Goal: Task Accomplishment & Management: Use online tool/utility

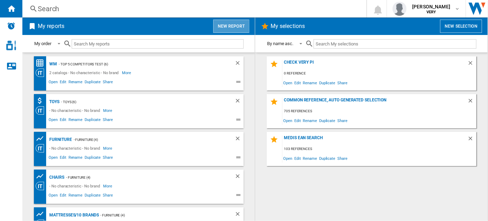
click at [241, 26] on button "New report" at bounding box center [231, 26] width 36 height 13
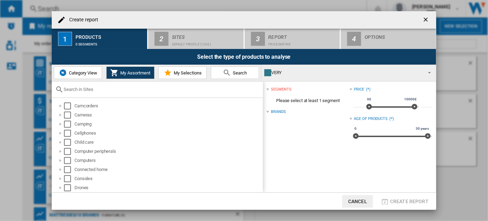
click at [85, 74] on span "Category View" at bounding box center [82, 72] width 30 height 5
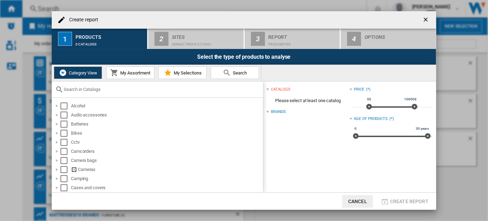
click at [96, 87] on input "text" at bounding box center [162, 89] width 196 height 5
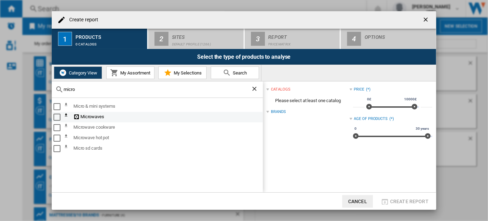
type input "micro"
click at [57, 116] on div "Select" at bounding box center [56, 117] width 7 height 7
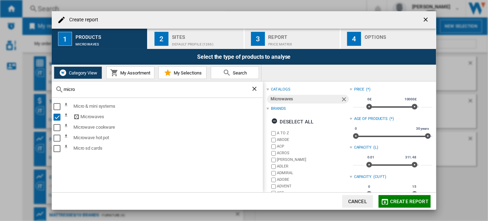
click at [190, 40] on div "Default profile (1266)" at bounding box center [206, 42] width 69 height 7
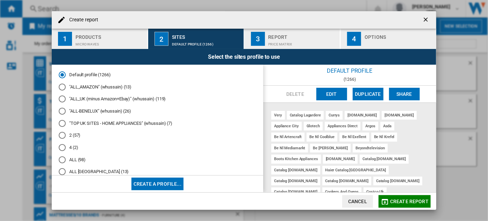
click at [80, 138] on md-radio-button "2 (57)" at bounding box center [158, 135] width 198 height 7
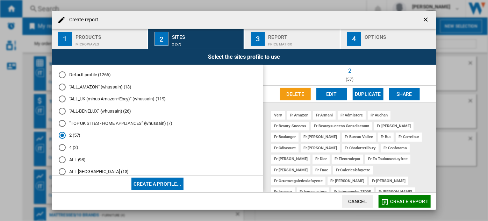
click at [74, 149] on md-radio-button "4 (2)" at bounding box center [158, 147] width 198 height 7
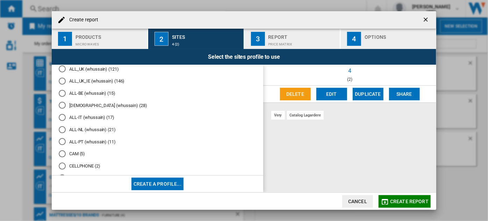
scroll to position [159, 0]
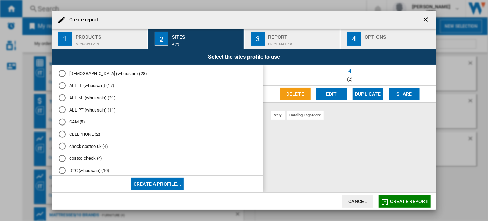
click at [77, 125] on md-radio-button "CAM (5)" at bounding box center [158, 122] width 198 height 7
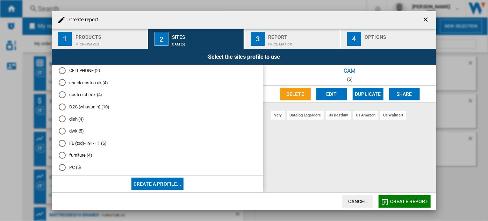
scroll to position [254, 0]
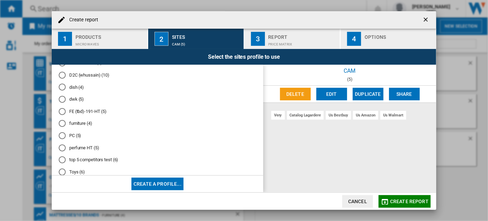
click at [76, 103] on md-radio-button "dwk (5)" at bounding box center [158, 99] width 198 height 7
click at [74, 139] on md-radio-button "PC (5)" at bounding box center [158, 135] width 198 height 7
click at [282, 43] on div "Price Matrix" at bounding box center [302, 42] width 69 height 7
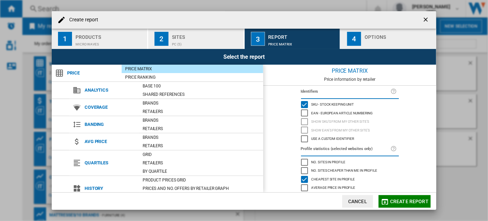
click at [371, 42] on div "button" at bounding box center [399, 42] width 69 height 7
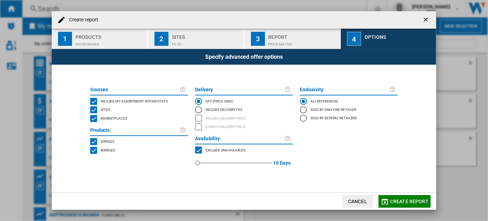
click at [97, 101] on div "INCLUDE MY SITE" at bounding box center [93, 101] width 7 height 7
click at [102, 117] on span "Marketplaces" at bounding box center [114, 117] width 27 height 5
click at [101, 150] on span "Bundles" at bounding box center [108, 149] width 15 height 5
click at [407, 201] on span "Create report" at bounding box center [409, 202] width 38 height 6
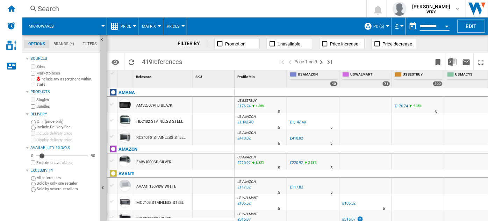
click at [131, 27] on button "Price" at bounding box center [128, 25] width 14 height 17
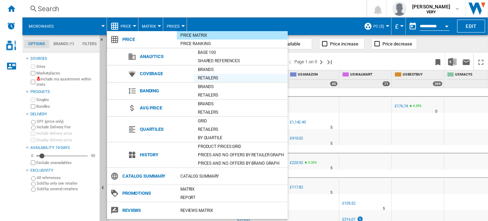
click at [211, 76] on div "Retailers" at bounding box center [240, 77] width 93 height 7
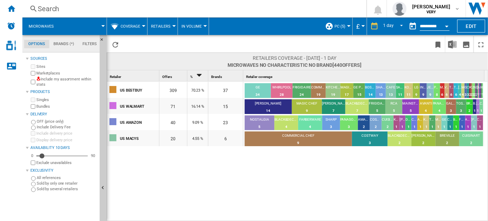
click at [442, 27] on button "Open calendar" at bounding box center [446, 25] width 13 height 13
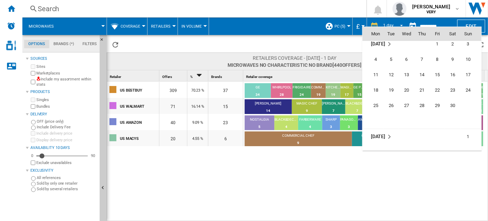
scroll to position [2445, 0]
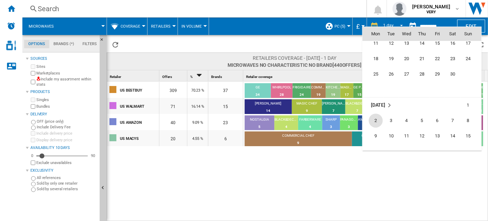
click at [376, 120] on span "2" at bounding box center [376, 121] width 14 height 14
type input "**********"
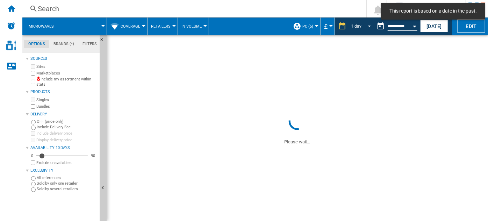
click at [369, 25] on span "REPORTS.WIZARD.STEPS.REPORT.STEPS.REPORT_OPTIONS.PERIOD: 1 day" at bounding box center [367, 25] width 8 height 6
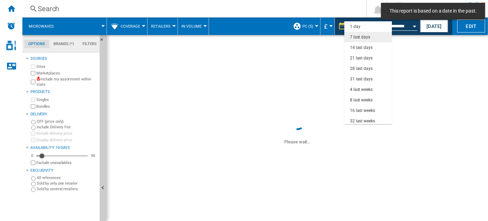
click at [368, 36] on div "7 last days" at bounding box center [360, 37] width 20 height 6
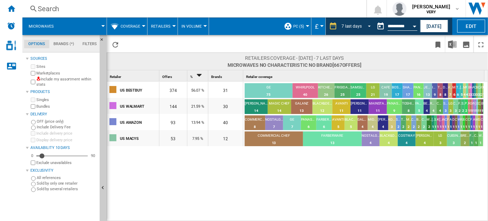
click at [367, 25] on span "REPORTS.WIZARD.STEPS.REPORT.STEPS.REPORT_OPTIONS.PERIOD: 7 last days" at bounding box center [367, 25] width 8 height 6
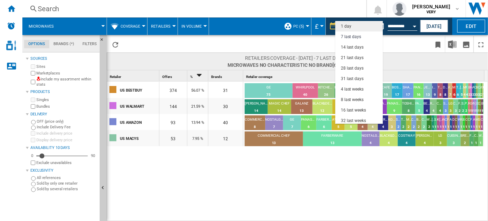
click at [356, 28] on md-option "1 day" at bounding box center [359, 26] width 48 height 10
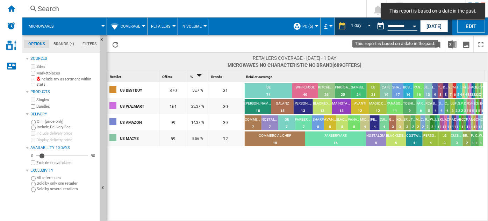
click at [412, 28] on button "Open calendar" at bounding box center [414, 25] width 13 height 13
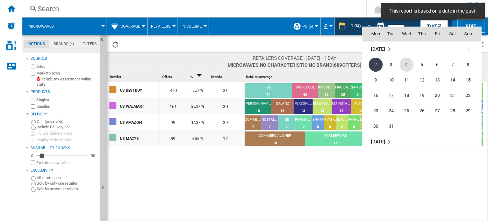
scroll to position [2469, 0]
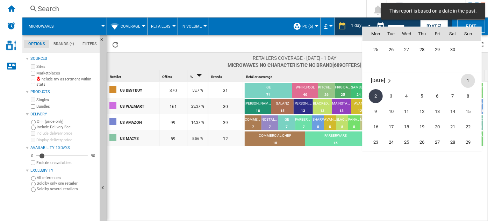
click at [468, 80] on span "1" at bounding box center [468, 81] width 14 height 14
type input "**********"
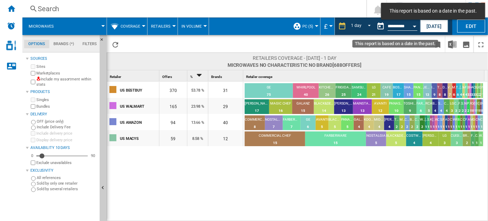
click at [409, 25] on button "Open calendar" at bounding box center [414, 25] width 13 height 13
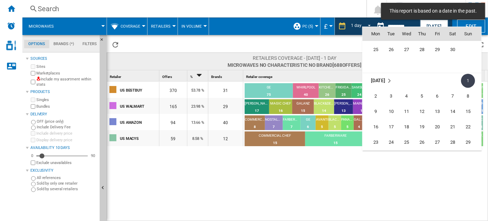
scroll to position [2437, 0]
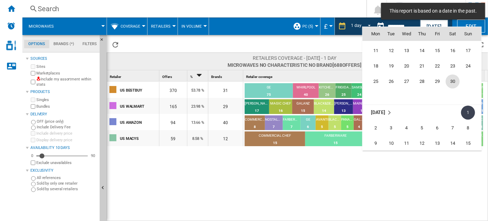
click at [451, 83] on span "30" at bounding box center [453, 81] width 14 height 14
type input "**********"
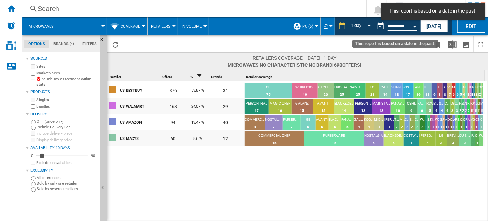
click at [412, 26] on button "Open calendar" at bounding box center [414, 25] width 13 height 13
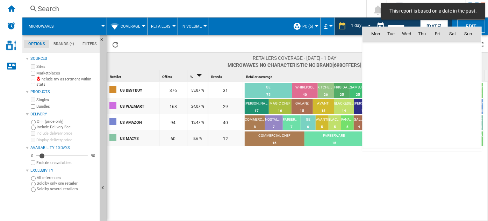
scroll to position [2408, 0]
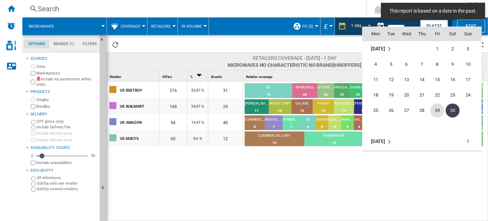
click at [440, 110] on span "29" at bounding box center [437, 110] width 14 height 14
type input "**********"
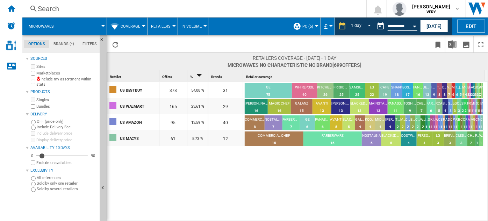
click at [63, 46] on md-tab-item "Brands (*)" at bounding box center [63, 44] width 29 height 8
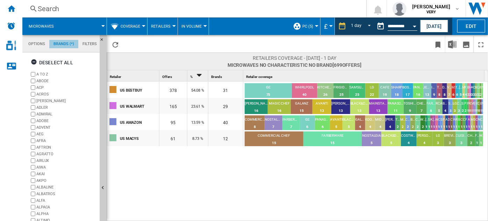
scroll to position [26, 0]
click at [43, 64] on div "Deselect all" at bounding box center [52, 62] width 42 height 13
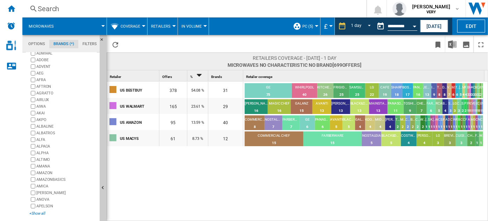
click at [38, 212] on div "+Show all" at bounding box center [62, 213] width 67 height 5
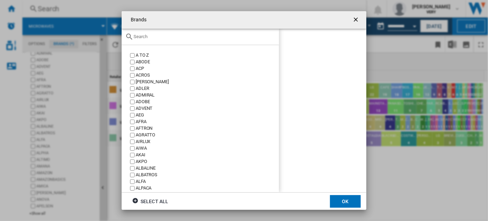
click at [156, 37] on input "text" at bounding box center [205, 36] width 142 height 5
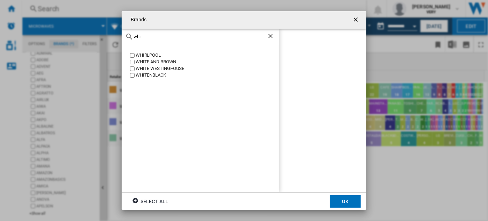
click at [147, 54] on div "WHIRLPOOL" at bounding box center [207, 55] width 143 height 7
drag, startPoint x: 153, startPoint y: 41, endPoint x: 150, endPoint y: 36, distance: 6.0
click at [150, 36] on div "whi" at bounding box center [200, 37] width 157 height 16
drag, startPoint x: 150, startPoint y: 35, endPoint x: 119, endPoint y: 34, distance: 30.4
click at [119, 34] on div "Brands whi WHIRLPOOL WHITE AND BROWN [GEOGRAPHIC_DATA] [GEOGRAPHIC_DATA] WHIRLP…" at bounding box center [244, 110] width 488 height 221
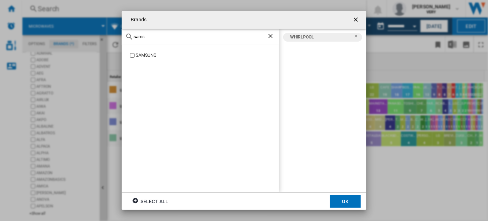
click at [143, 54] on div "SAMSUNG" at bounding box center [207, 55] width 143 height 7
drag, startPoint x: 160, startPoint y: 38, endPoint x: 133, endPoint y: 35, distance: 26.8
click at [134, 35] on input "sams" at bounding box center [201, 36] width 134 height 5
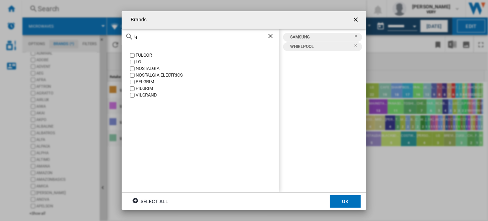
type input "lg"
click at [137, 61] on div "LG" at bounding box center [207, 62] width 143 height 7
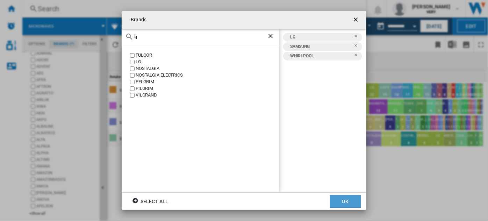
click at [346, 201] on button "OK" at bounding box center [345, 201] width 31 height 13
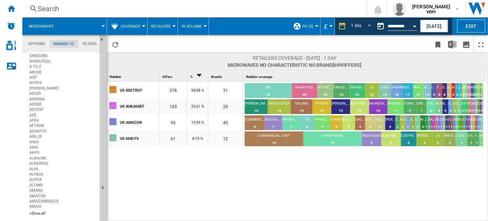
scroll to position [0, 0]
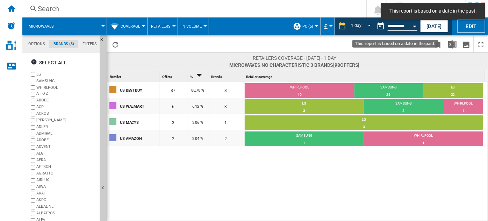
click at [413, 26] on div "Open calendar" at bounding box center [414, 27] width 3 height 2
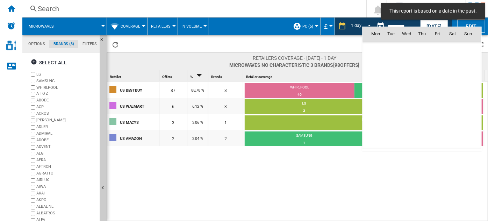
scroll to position [2408, 0]
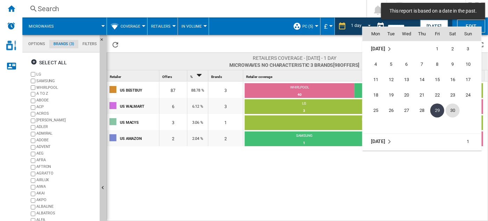
click at [450, 109] on span "30" at bounding box center [453, 110] width 14 height 14
type input "**********"
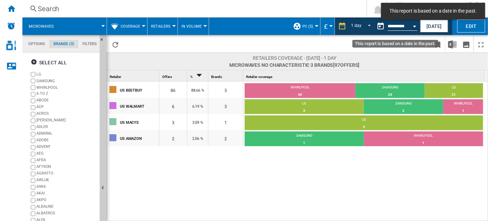
click at [409, 25] on button "Open calendar" at bounding box center [414, 25] width 13 height 13
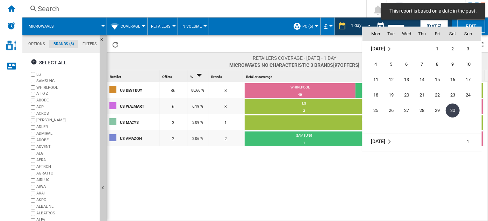
scroll to position [2440, 0]
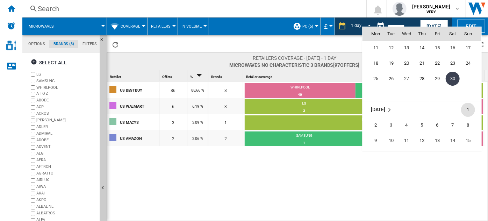
click at [468, 107] on span "1" at bounding box center [468, 110] width 14 height 14
type input "**********"
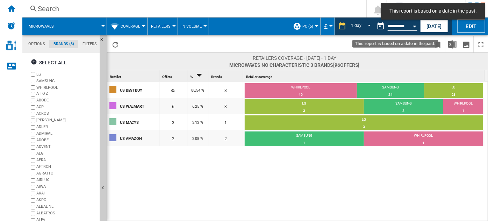
click at [408, 27] on button "Open calendar" at bounding box center [414, 25] width 13 height 13
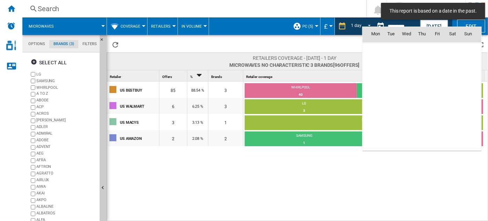
scroll to position [2501, 0]
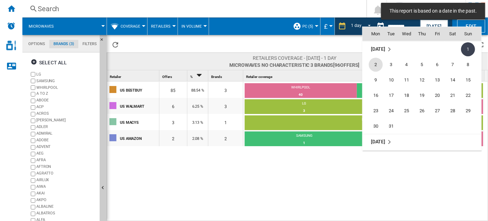
click at [380, 61] on span "2" at bounding box center [376, 65] width 14 height 14
type input "**********"
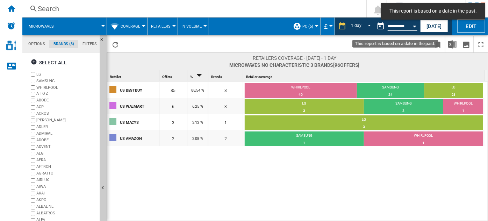
click at [412, 26] on button "Open calendar" at bounding box center [414, 25] width 13 height 13
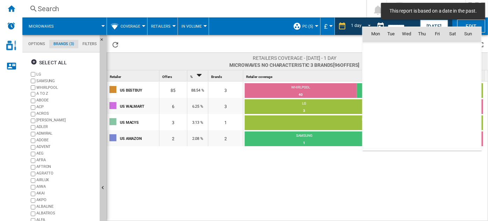
scroll to position [2501, 0]
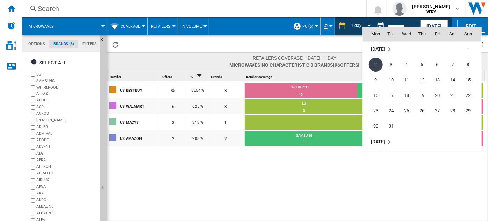
click at [350, 42] on div at bounding box center [244, 110] width 488 height 221
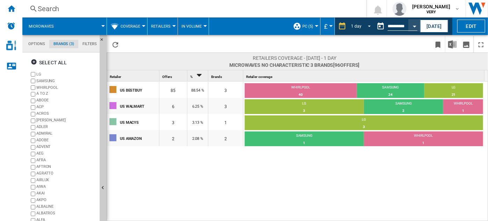
click at [365, 27] on span "REPORTS.WIZARD.STEPS.REPORT.STEPS.REPORT_OPTIONS.PERIOD: 1 day" at bounding box center [367, 25] width 8 height 6
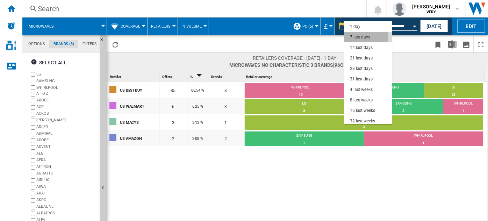
click at [365, 37] on div "7 last days" at bounding box center [360, 37] width 20 height 6
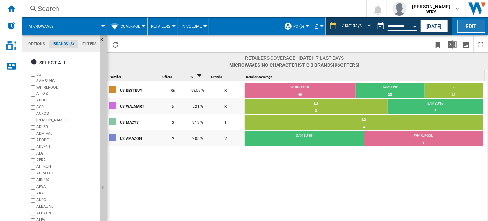
click at [475, 23] on button "Edit" at bounding box center [471, 26] width 28 height 13
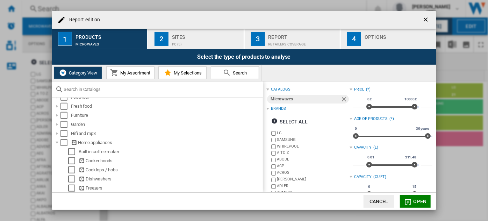
scroll to position [350, 0]
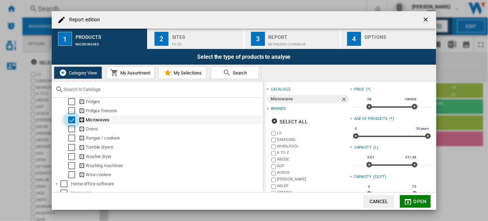
click at [69, 121] on div "Select" at bounding box center [71, 119] width 7 height 7
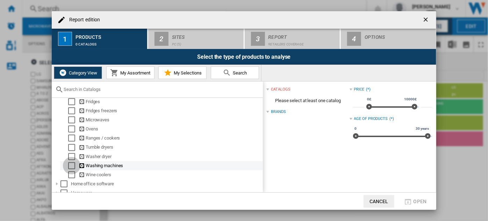
click at [73, 168] on div "Select" at bounding box center [71, 165] width 7 height 7
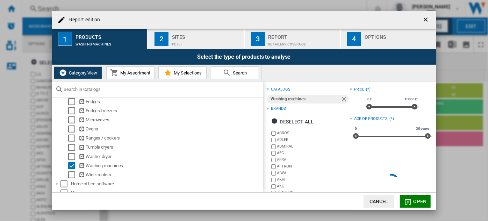
click at [413, 201] on button "Open" at bounding box center [415, 201] width 31 height 13
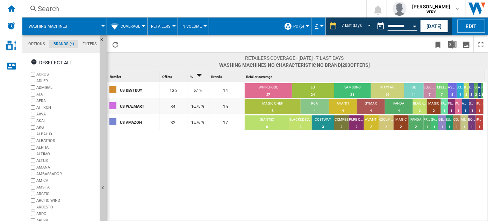
click at [129, 26] on span "Coverage" at bounding box center [131, 26] width 20 height 5
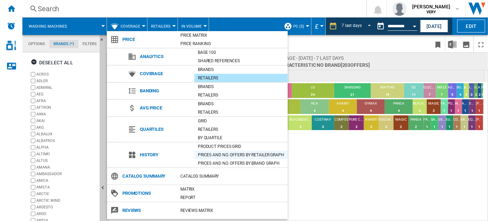
click at [236, 153] on div "Prices and No. offers by retailer graph" at bounding box center [240, 154] width 93 height 7
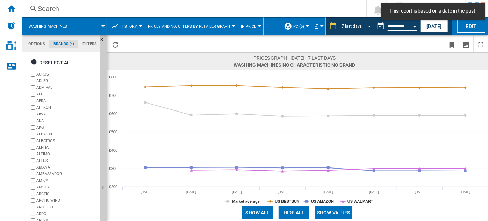
click at [368, 27] on span "REPORTS.WIZARD.STEPS.REPORT.STEPS.REPORT_OPTIONS.PERIOD: 7 last days" at bounding box center [367, 25] width 8 height 6
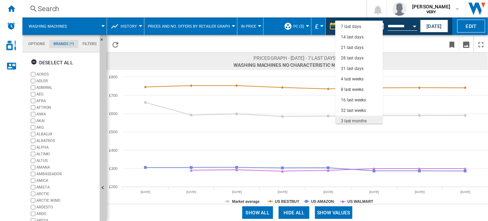
scroll to position [44, 0]
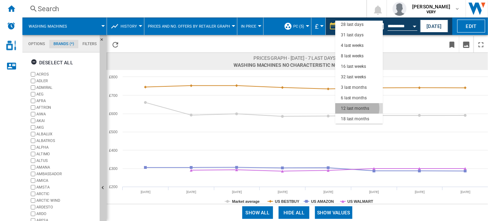
click at [356, 108] on div "12 last months" at bounding box center [355, 109] width 28 height 6
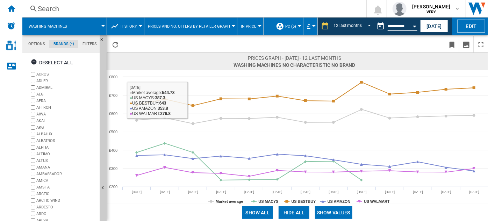
click at [243, 26] on span "In price" at bounding box center [248, 26] width 15 height 5
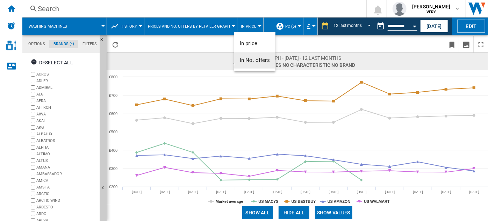
click at [253, 57] on span "In No. offers" at bounding box center [255, 60] width 30 height 6
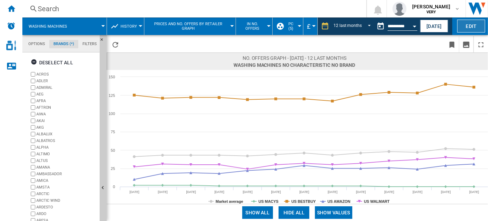
click at [466, 24] on button "Edit" at bounding box center [471, 26] width 28 height 13
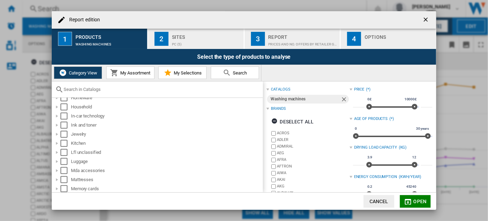
scroll to position [381, 0]
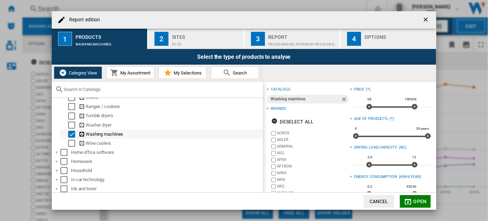
click at [73, 138] on div "Select" at bounding box center [71, 134] width 7 height 7
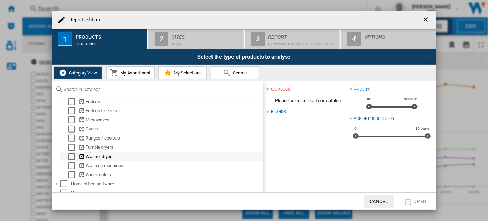
scroll to position [318, 0]
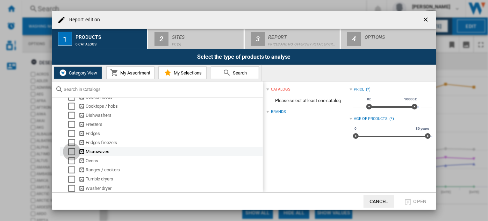
click at [72, 153] on div "Select" at bounding box center [71, 151] width 7 height 7
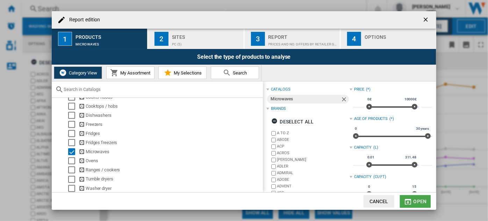
click at [417, 201] on span "Open" at bounding box center [420, 202] width 13 height 6
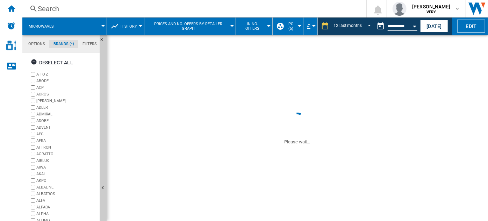
click at [214, 27] on span "Prices and No. offers by retailer graph" at bounding box center [188, 26] width 81 height 9
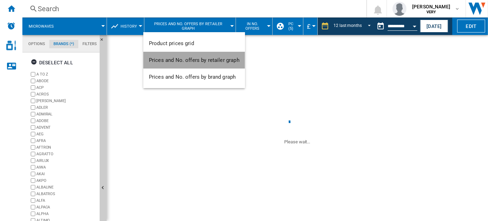
click at [215, 58] on span "Prices and No. offers by retailer graph" at bounding box center [194, 60] width 91 height 6
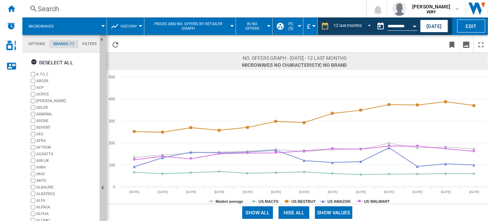
click at [131, 29] on button "History" at bounding box center [131, 25] width 20 height 17
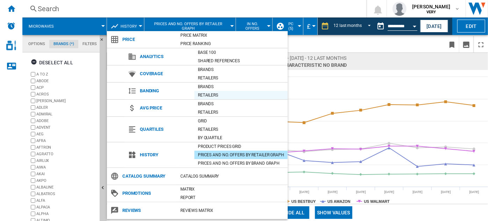
click at [214, 92] on div "Retailers" at bounding box center [240, 95] width 93 height 7
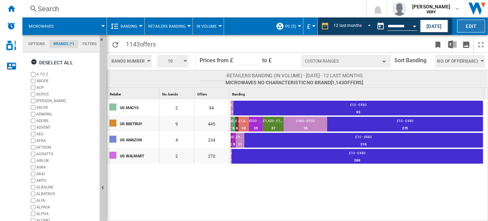
click at [474, 24] on button "Edit" at bounding box center [471, 26] width 28 height 13
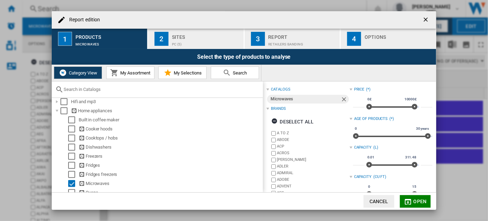
scroll to position [318, 0]
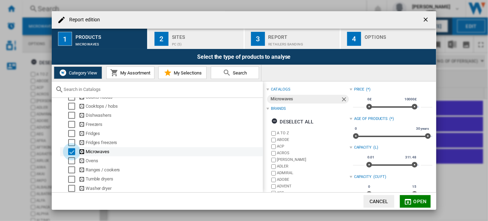
click at [73, 153] on div "Select" at bounding box center [71, 151] width 7 height 7
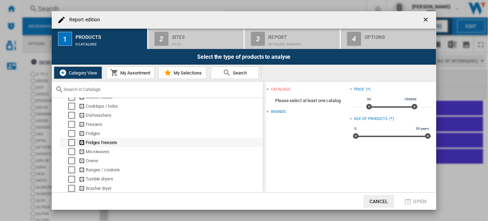
click at [71, 146] on div "Select" at bounding box center [71, 142] width 7 height 7
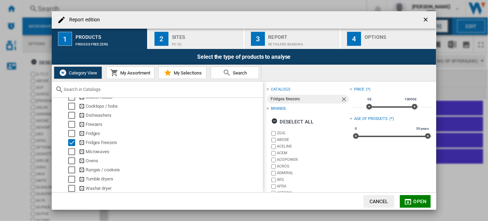
click at [415, 199] on span "Open" at bounding box center [420, 202] width 13 height 6
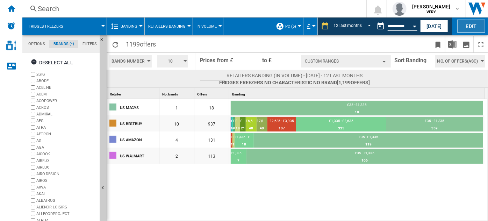
click at [468, 28] on button "Edit" at bounding box center [471, 26] width 28 height 13
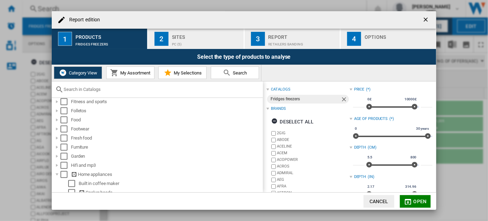
scroll to position [286, 0]
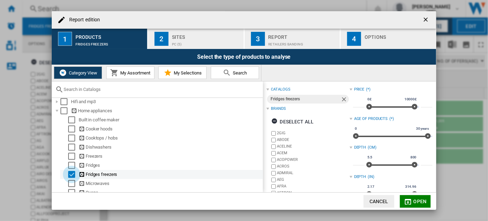
click at [71, 174] on div "Select" at bounding box center [71, 174] width 7 height 7
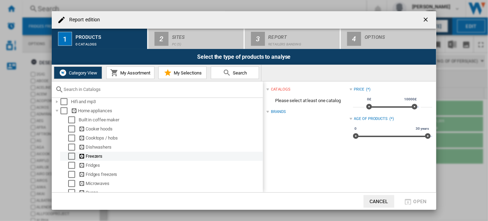
click at [72, 157] on div "Select" at bounding box center [71, 156] width 7 height 7
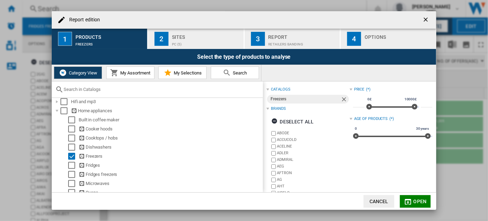
click at [415, 198] on button "Open" at bounding box center [415, 201] width 31 height 13
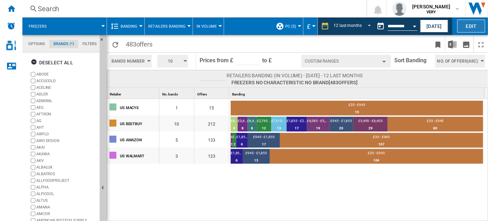
click at [465, 27] on button "Edit" at bounding box center [471, 26] width 28 height 13
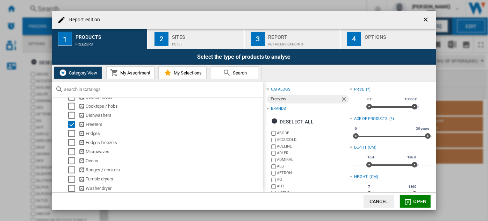
scroll to position [381, 0]
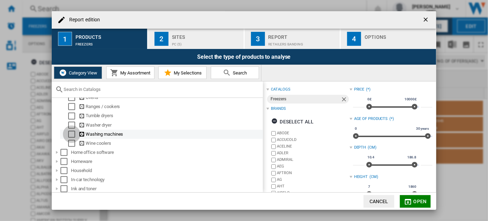
click at [72, 138] on div "Select" at bounding box center [71, 134] width 7 height 7
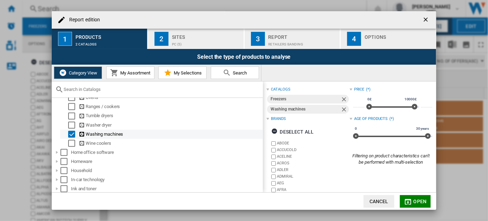
scroll to position [286, 0]
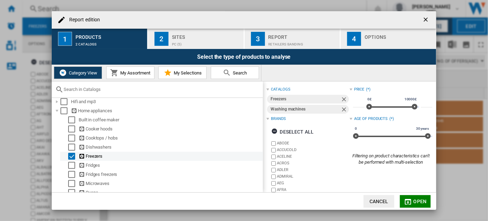
click at [67, 157] on div "Report edition ..." at bounding box center [64, 156] width 7 height 7
click at [71, 159] on div "Select" at bounding box center [71, 156] width 7 height 7
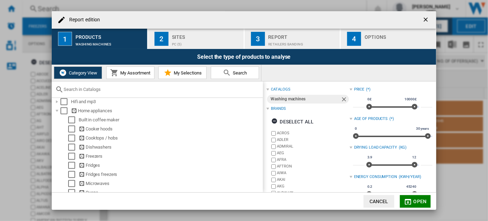
click at [418, 199] on span "Open" at bounding box center [420, 202] width 13 height 6
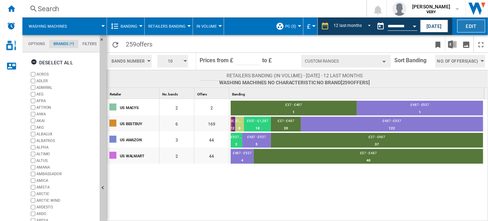
click at [468, 29] on button "Edit" at bounding box center [471, 26] width 28 height 13
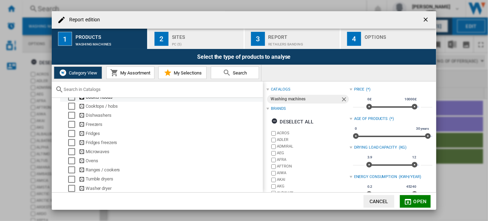
scroll to position [254, 0]
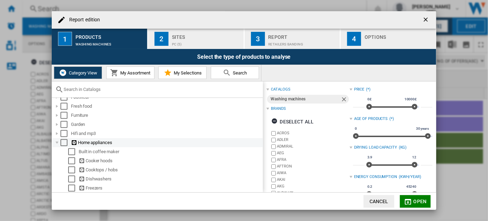
click at [62, 145] on div "Select" at bounding box center [63, 142] width 7 height 7
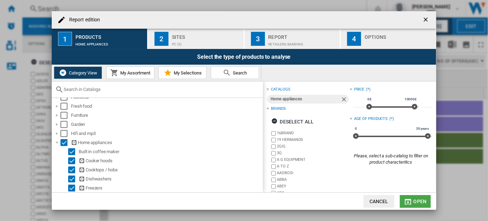
click at [419, 201] on span "Open" at bounding box center [420, 202] width 13 height 6
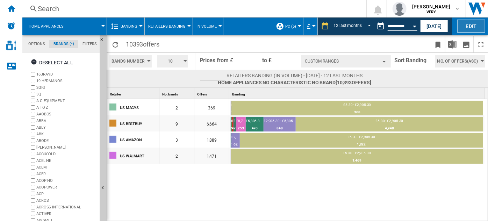
click at [474, 25] on button "Edit" at bounding box center [471, 26] width 28 height 13
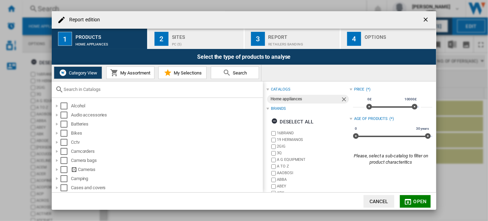
click at [431, 19] on button "Report edition ..." at bounding box center [426, 20] width 14 height 14
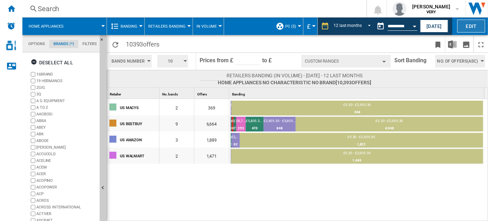
click at [466, 26] on button "Edit" at bounding box center [471, 26] width 28 height 13
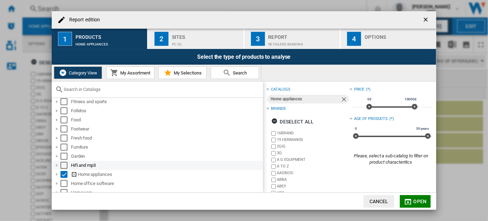
scroll to position [286, 0]
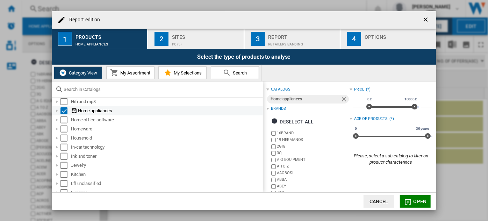
click at [57, 112] on div "Report edition ..." at bounding box center [56, 110] width 7 height 7
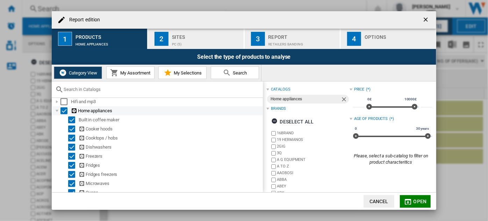
click at [65, 110] on div "Select" at bounding box center [63, 110] width 7 height 7
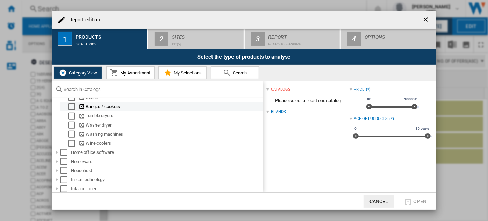
scroll to position [350, 0]
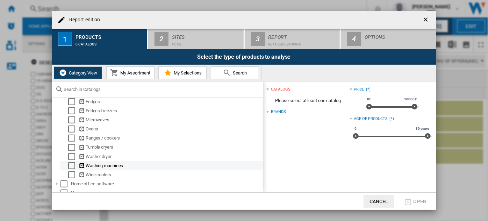
click at [72, 167] on div "Select" at bounding box center [71, 165] width 7 height 7
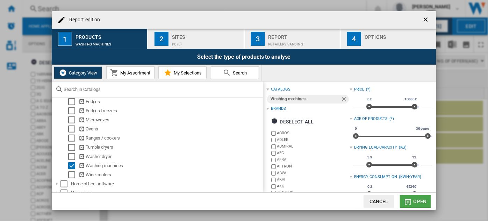
drag, startPoint x: 417, startPoint y: 202, endPoint x: 413, endPoint y: 202, distance: 3.9
click at [417, 202] on span "Open" at bounding box center [420, 202] width 13 height 6
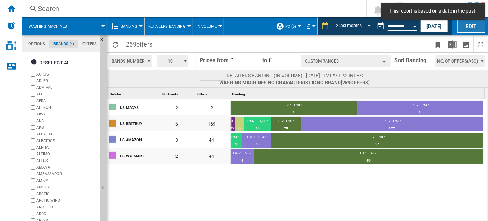
click at [469, 26] on button "Edit" at bounding box center [471, 26] width 28 height 13
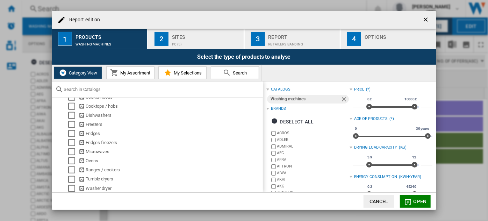
scroll to position [381, 0]
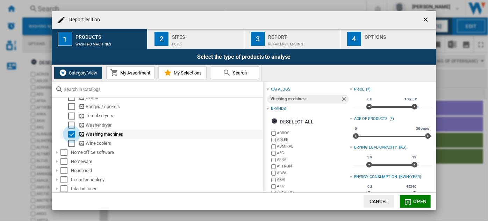
click at [73, 136] on div "Select" at bounding box center [71, 134] width 7 height 7
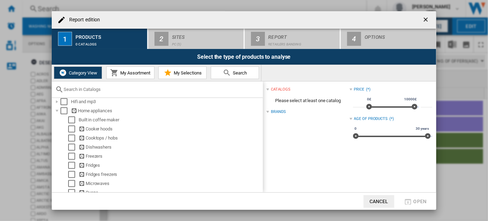
scroll to position [318, 0]
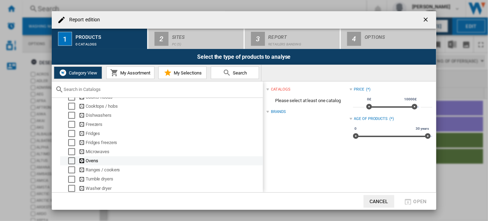
click at [69, 164] on div "Select" at bounding box center [71, 160] width 7 height 7
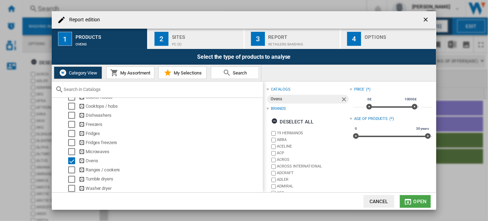
click at [420, 201] on span "Open" at bounding box center [420, 202] width 13 height 6
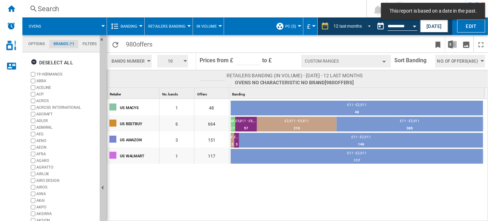
click at [366, 27] on span "REPORTS.WIZARD.STEPS.REPORT.STEPS.REPORT_OPTIONS.PERIOD: 12 last months" at bounding box center [367, 25] width 8 height 6
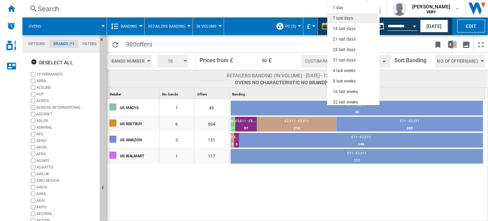
click at [350, 17] on div "7 last days" at bounding box center [343, 18] width 20 height 6
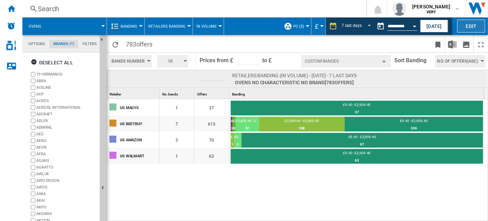
click at [469, 26] on button "Edit" at bounding box center [471, 26] width 28 height 13
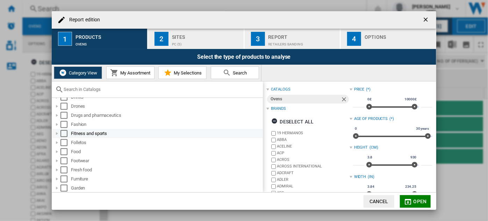
scroll to position [318, 0]
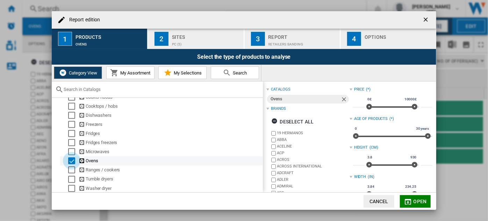
click at [69, 164] on div "Select" at bounding box center [71, 160] width 7 height 7
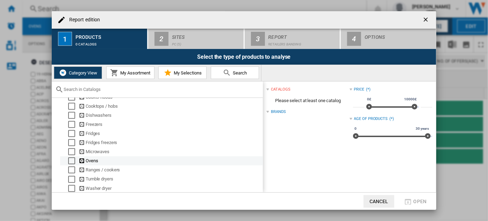
scroll to position [381, 0]
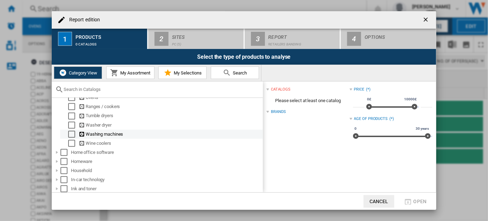
click at [71, 137] on div "Select" at bounding box center [71, 134] width 7 height 7
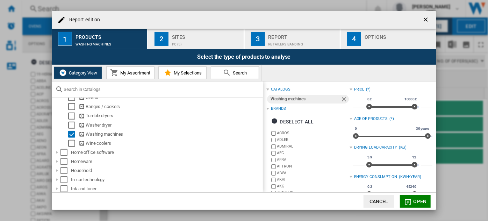
click at [416, 201] on span "Open" at bounding box center [420, 202] width 13 height 6
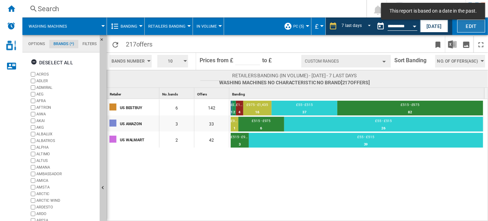
click at [472, 27] on button "Edit" at bounding box center [471, 26] width 28 height 13
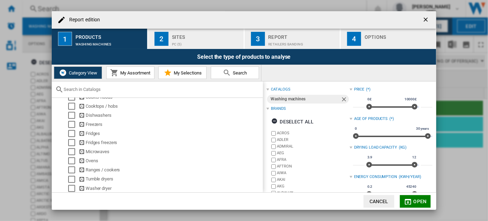
scroll to position [350, 0]
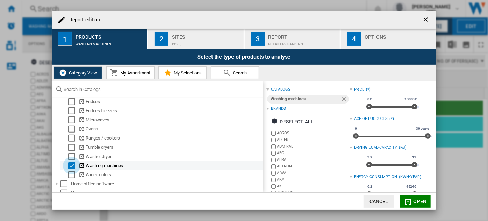
click at [71, 168] on div "Select" at bounding box center [71, 165] width 7 height 7
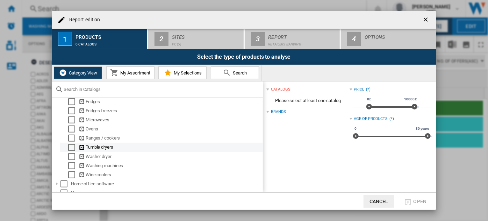
click at [68, 150] on div "Select" at bounding box center [71, 147] width 7 height 7
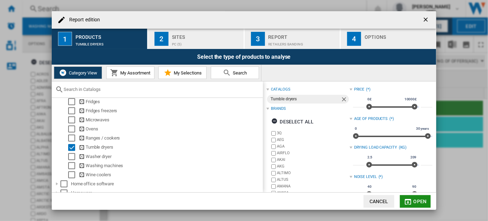
click at [419, 199] on span "Open" at bounding box center [420, 202] width 13 height 6
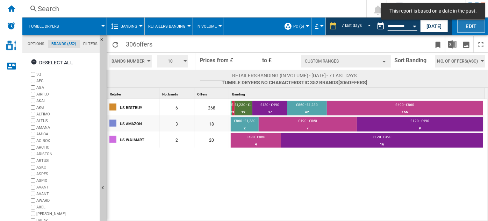
click at [465, 26] on button "Edit" at bounding box center [471, 26] width 28 height 13
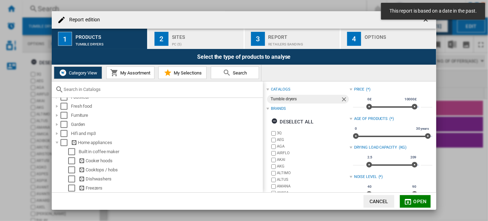
scroll to position [350, 0]
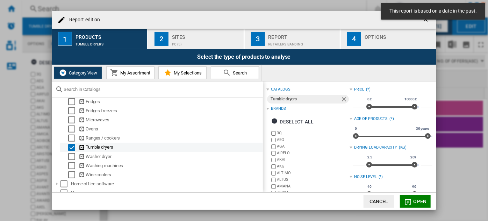
click at [73, 146] on div "Tumble dryers" at bounding box center [161, 147] width 203 height 9
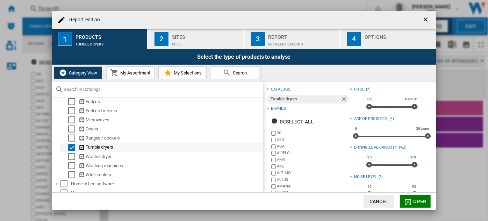
click at [71, 149] on div "Select" at bounding box center [71, 147] width 7 height 7
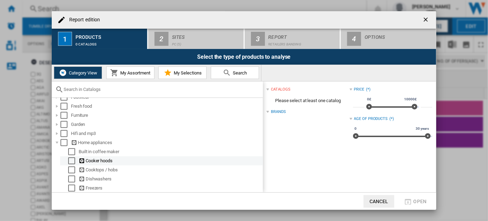
scroll to position [286, 0]
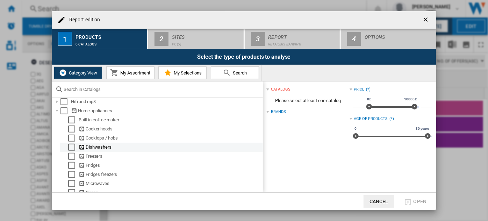
click at [73, 149] on div "Select" at bounding box center [71, 147] width 7 height 7
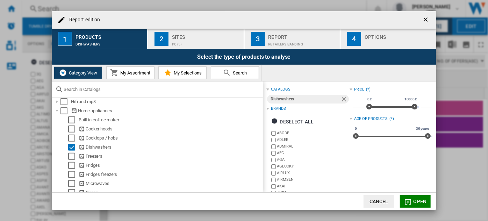
click at [417, 200] on span "Open" at bounding box center [420, 202] width 13 height 6
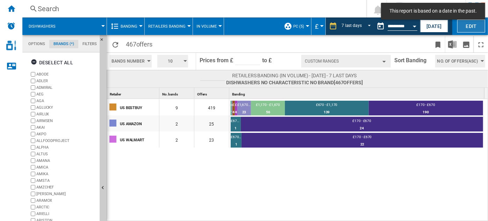
click at [464, 27] on button "Edit" at bounding box center [471, 26] width 28 height 13
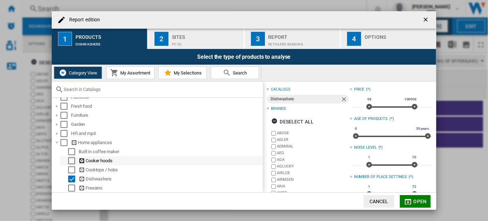
scroll to position [286, 0]
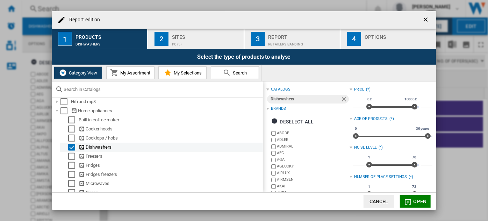
click at [75, 145] on div "Select" at bounding box center [71, 147] width 7 height 7
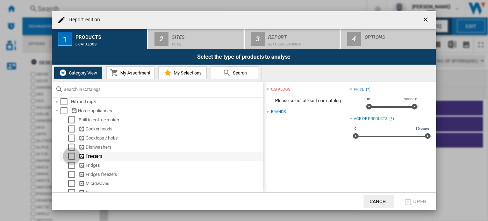
click at [70, 160] on div "Select" at bounding box center [71, 156] width 7 height 7
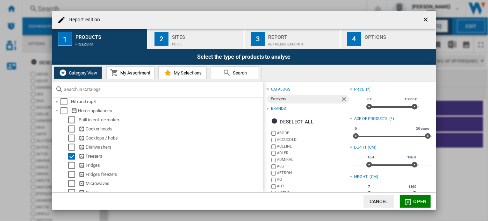
click at [415, 201] on span "Open" at bounding box center [420, 202] width 13 height 6
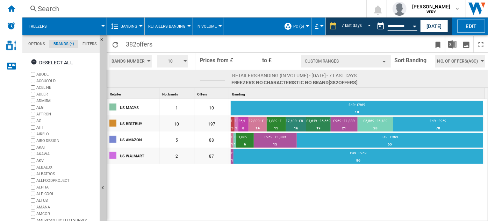
scroll to position [61, 0]
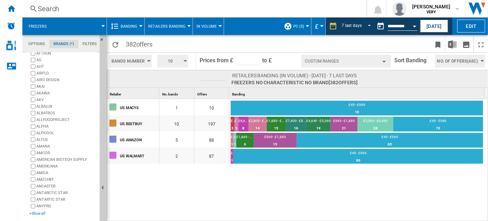
click at [40, 211] on div "+Show all" at bounding box center [62, 213] width 67 height 5
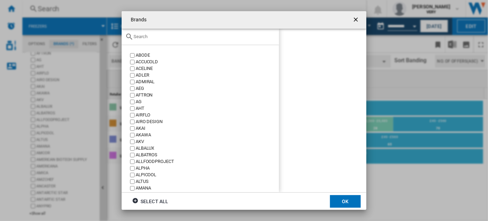
click at [150, 38] on input "Brands ABODE ..." at bounding box center [205, 36] width 142 height 5
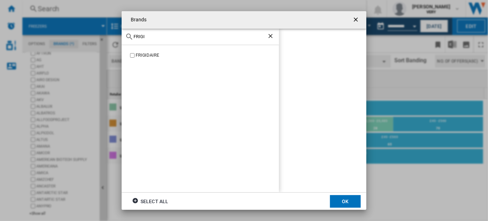
click at [151, 55] on div "FRIGIDAIRE" at bounding box center [207, 55] width 143 height 7
click at [173, 38] on input "FRIGI" at bounding box center [201, 36] width 134 height 5
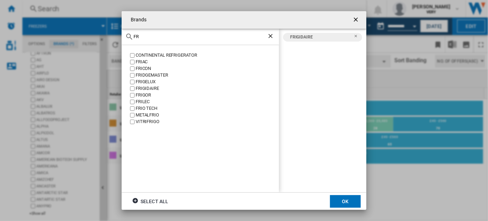
type input "F"
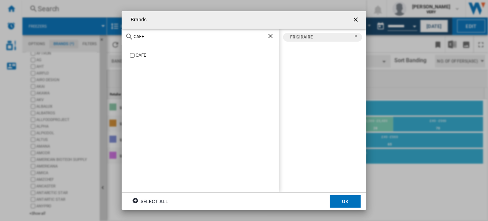
click at [142, 52] on div "CAFE" at bounding box center [207, 55] width 143 height 7
drag, startPoint x: 156, startPoint y: 38, endPoint x: 96, endPoint y: 39, distance: 60.1
click at [96, 39] on div "Brands CAFE CAFE CAFE FRIGIDAIRE Select all OK" at bounding box center [244, 110] width 488 height 221
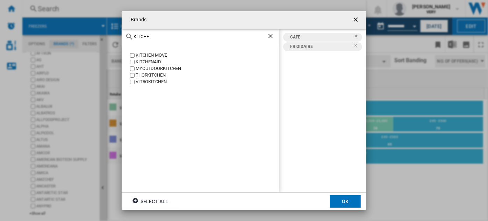
type input "KITCHE"
click at [142, 62] on div "KITCHENAID" at bounding box center [207, 62] width 143 height 7
click at [341, 199] on button "OK" at bounding box center [345, 201] width 31 height 13
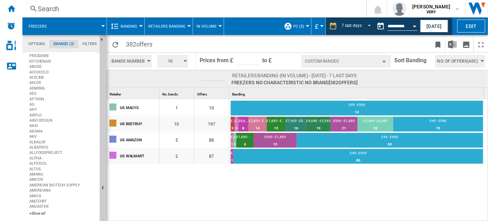
scroll to position [0, 0]
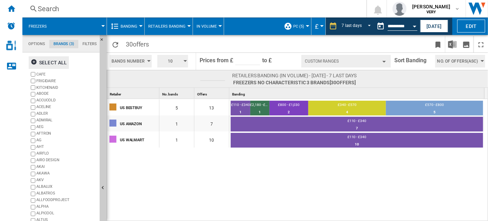
click at [43, 62] on div "Select all" at bounding box center [49, 62] width 36 height 13
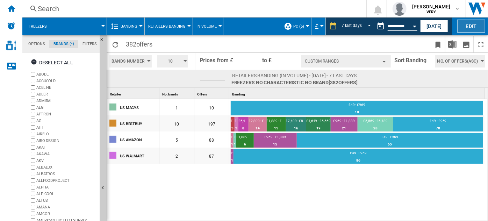
click at [466, 30] on button "Edit" at bounding box center [471, 26] width 28 height 13
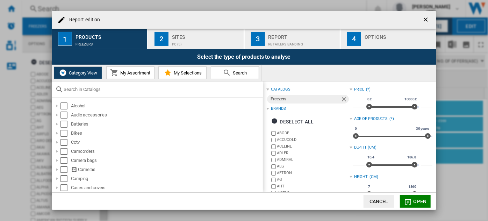
click at [195, 43] on div "PC (5)" at bounding box center [206, 42] width 69 height 7
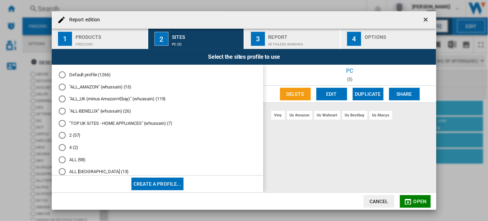
click at [71, 137] on md-radio-button "2 (57)" at bounding box center [158, 135] width 198 height 7
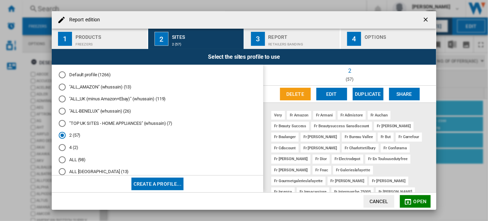
click at [72, 146] on md-radio-button "4 (2)" at bounding box center [158, 147] width 198 height 7
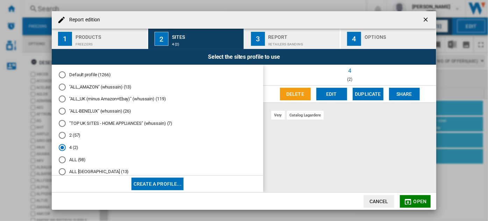
scroll to position [31, 0]
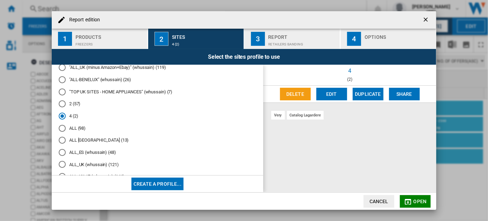
click at [78, 131] on md-radio-button "ALL (98)" at bounding box center [158, 128] width 198 height 7
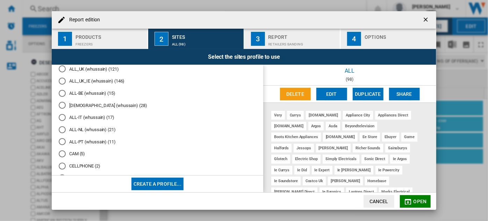
scroll to position [159, 0]
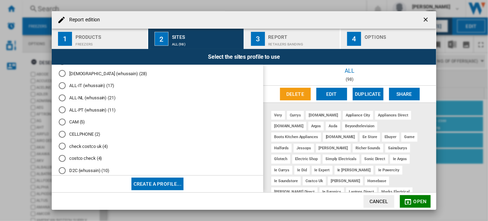
click at [78, 125] on md-radio-button "CAM (5)" at bounding box center [158, 122] width 198 height 7
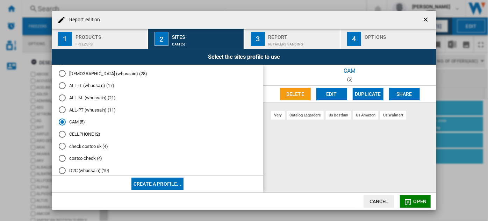
scroll to position [191, 0]
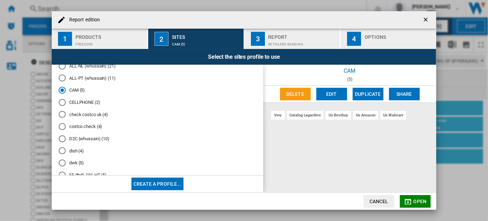
click at [80, 112] on md-radio-group "Default profile (1266) "ALL_AMAZON" (whussain) (13) "ALL_UK (minus Amazon+Ebay)…" at bounding box center [158, 68] width 198 height 375
click at [82, 106] on md-radio-button "CELLPHONE (2)" at bounding box center [158, 102] width 198 height 7
click at [86, 118] on md-radio-button "check costco uk (4)" at bounding box center [158, 114] width 198 height 7
click at [87, 142] on md-radio-button "D2C (whussain) (10)" at bounding box center [158, 138] width 198 height 7
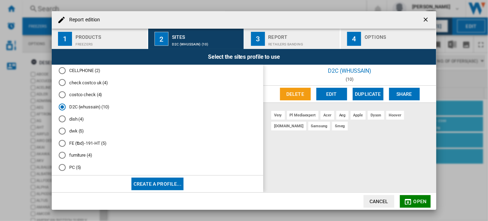
click at [77, 122] on md-radio-button "dish (4)" at bounding box center [158, 119] width 198 height 7
click at [76, 135] on md-radio-button "dwk (5)" at bounding box center [158, 131] width 198 height 7
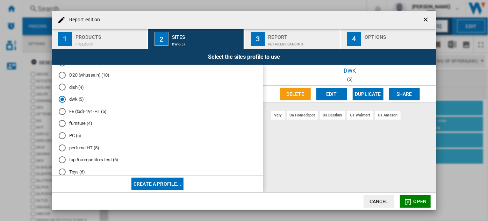
click at [80, 139] on md-radio-button "PC (5)" at bounding box center [158, 135] width 198 height 7
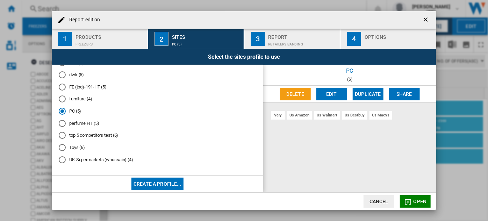
click at [80, 125] on md-radio-button "perfume HT (5)" at bounding box center [158, 123] width 198 height 7
click at [78, 149] on md-radio-button "Toys (6)" at bounding box center [158, 147] width 198 height 7
click at [425, 19] on ng-md-icon "getI18NText('BUTTONS.CLOSE_DIALOG')" at bounding box center [426, 20] width 8 height 8
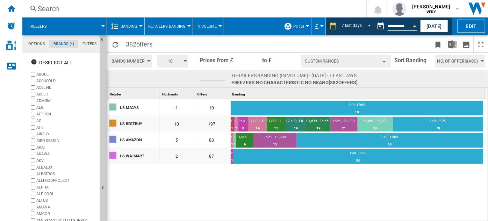
scroll to position [61, 0]
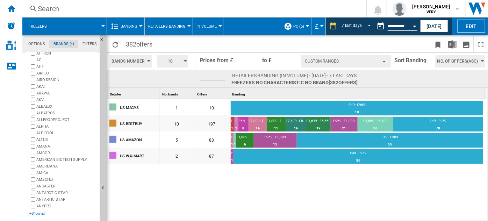
click at [41, 212] on div "+Show all" at bounding box center [62, 213] width 67 height 5
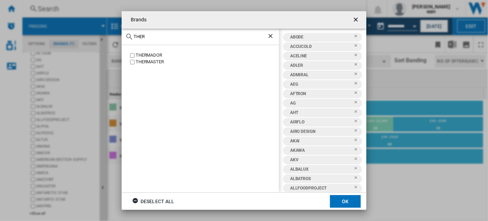
type input "THER"
click at [147, 63] on div "THERMASTER" at bounding box center [207, 62] width 143 height 7
click at [156, 204] on div "Select all" at bounding box center [150, 201] width 36 height 13
click at [156, 203] on div "Deselect all" at bounding box center [153, 201] width 42 height 13
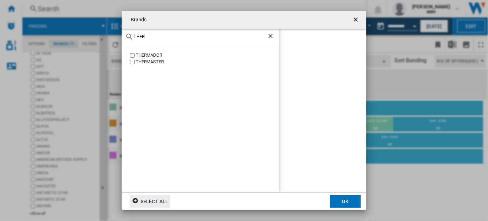
click at [146, 54] on div "THERMADOR" at bounding box center [207, 55] width 143 height 7
drag, startPoint x: 342, startPoint y: 202, endPoint x: 333, endPoint y: 200, distance: 9.4
click at [342, 202] on button "OK" at bounding box center [345, 201] width 31 height 13
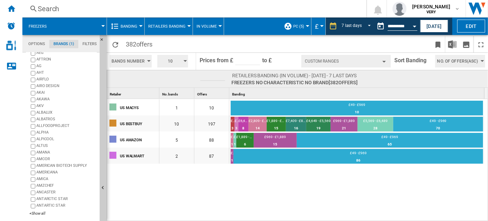
scroll to position [0, 0]
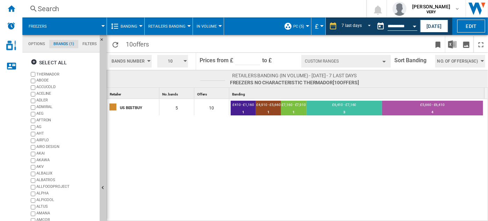
click at [123, 24] on span "Banding" at bounding box center [129, 26] width 17 height 5
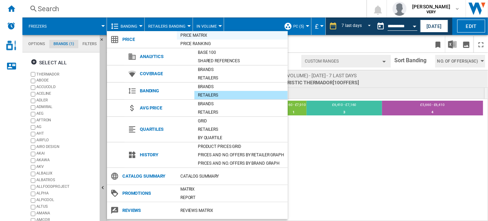
click at [194, 37] on div "Price Matrix" at bounding box center [232, 35] width 111 height 7
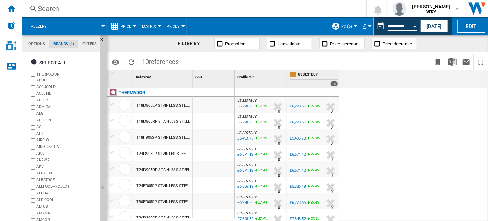
click at [133, 26] on div at bounding box center [134, 26] width 3 height 2
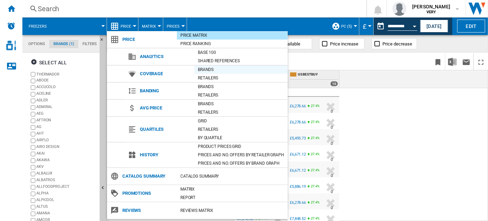
click at [207, 70] on div "Brands" at bounding box center [240, 69] width 93 height 7
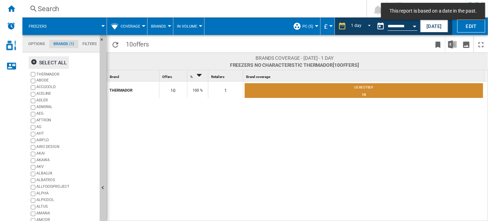
click at [59, 65] on div "Select all" at bounding box center [49, 62] width 36 height 13
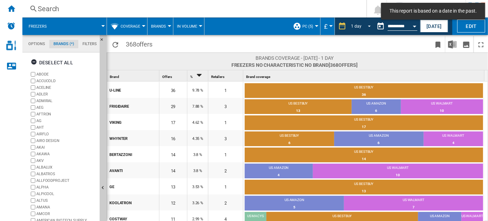
click at [364, 26] on span "REPORTS.WIZARD.STEPS.REPORT.STEPS.REPORT_OPTIONS.PERIOD: 1 day" at bounding box center [367, 25] width 8 height 6
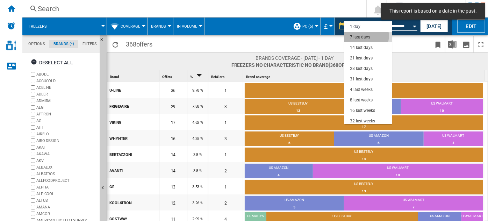
click at [365, 36] on div "7 last days" at bounding box center [360, 37] width 20 height 6
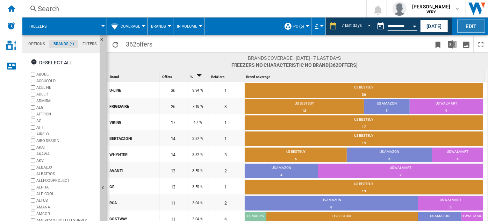
click at [471, 27] on button "Edit" at bounding box center [471, 26] width 28 height 13
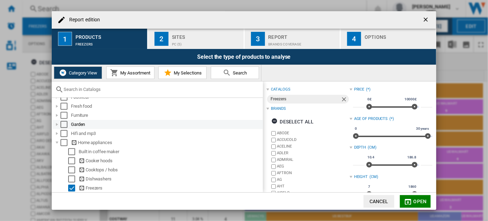
scroll to position [318, 0]
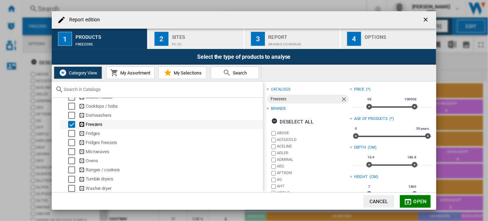
click at [72, 127] on div "Select" at bounding box center [71, 124] width 7 height 7
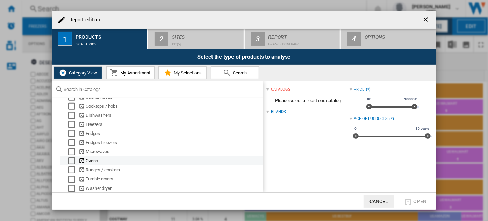
click at [71, 164] on div "Select" at bounding box center [71, 160] width 7 height 7
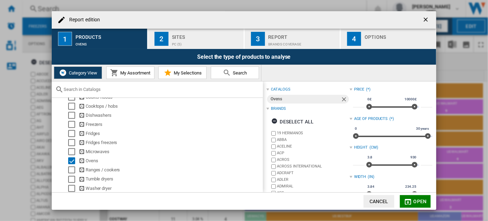
click at [417, 202] on span "Open" at bounding box center [420, 202] width 13 height 6
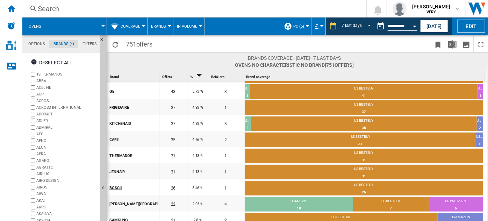
scroll to position [95, 0]
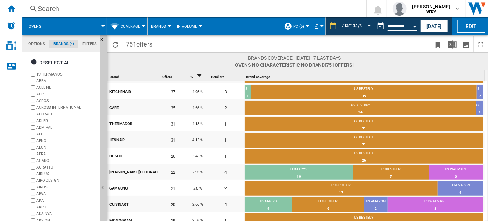
click at [162, 26] on span "Brands" at bounding box center [158, 26] width 15 height 5
click at [167, 58] on span "Retailers" at bounding box center [163, 60] width 21 height 6
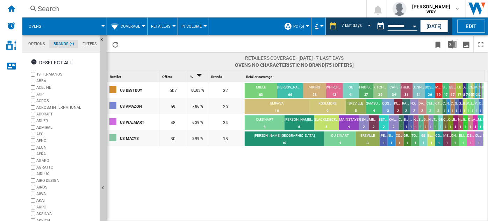
click at [459, 20] on md-toast "This report is based on a date in the past." at bounding box center [433, 11] width 110 height 22
click at [467, 26] on button "Edit" at bounding box center [471, 26] width 28 height 13
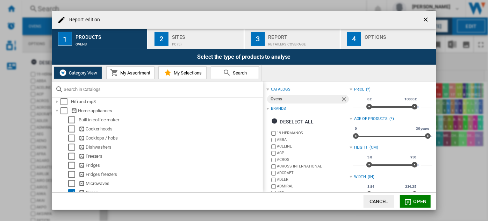
scroll to position [350, 0]
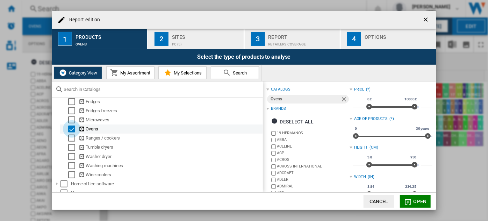
click at [69, 130] on div "Select" at bounding box center [71, 128] width 7 height 7
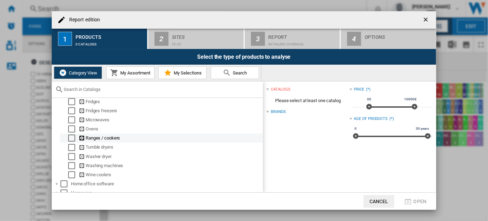
scroll to position [318, 0]
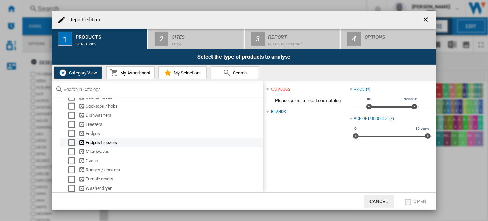
click at [72, 143] on div "Select" at bounding box center [71, 142] width 7 height 7
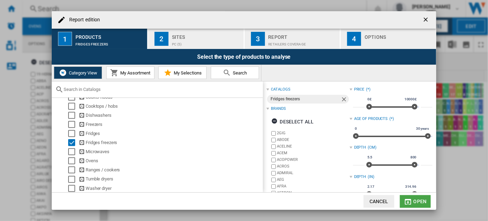
click at [411, 199] on md-icon "Report edition ..." at bounding box center [408, 202] width 8 height 8
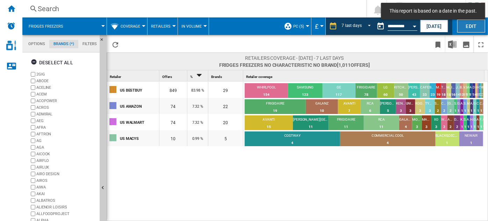
click at [463, 28] on button "Edit" at bounding box center [471, 26] width 28 height 13
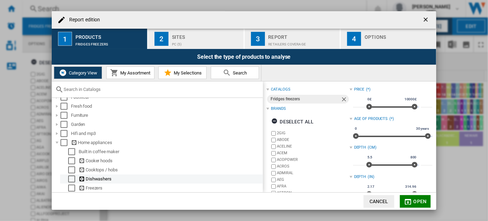
scroll to position [318, 0]
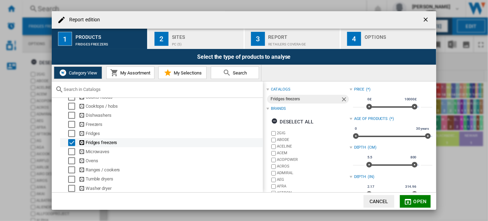
click at [69, 146] on div "Select" at bounding box center [71, 142] width 7 height 7
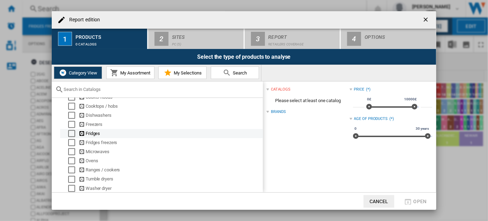
click at [70, 137] on div "Select" at bounding box center [71, 133] width 7 height 7
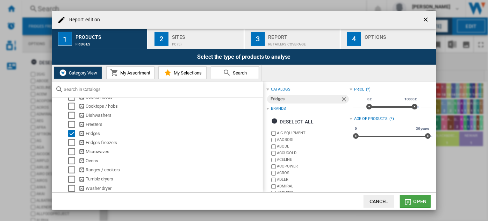
click at [426, 202] on span "Open" at bounding box center [420, 202] width 13 height 6
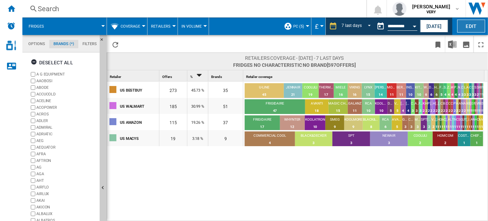
click at [474, 24] on button "Edit" at bounding box center [471, 26] width 28 height 13
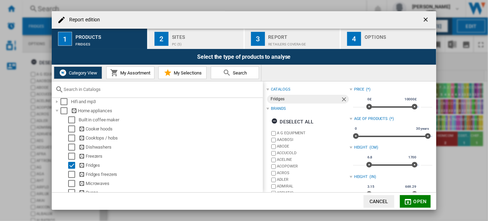
scroll to position [318, 0]
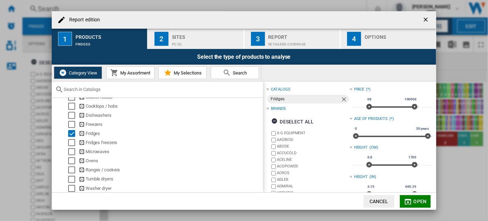
click at [416, 201] on span "Open" at bounding box center [420, 202] width 13 height 6
